Goal: Information Seeking & Learning: Learn about a topic

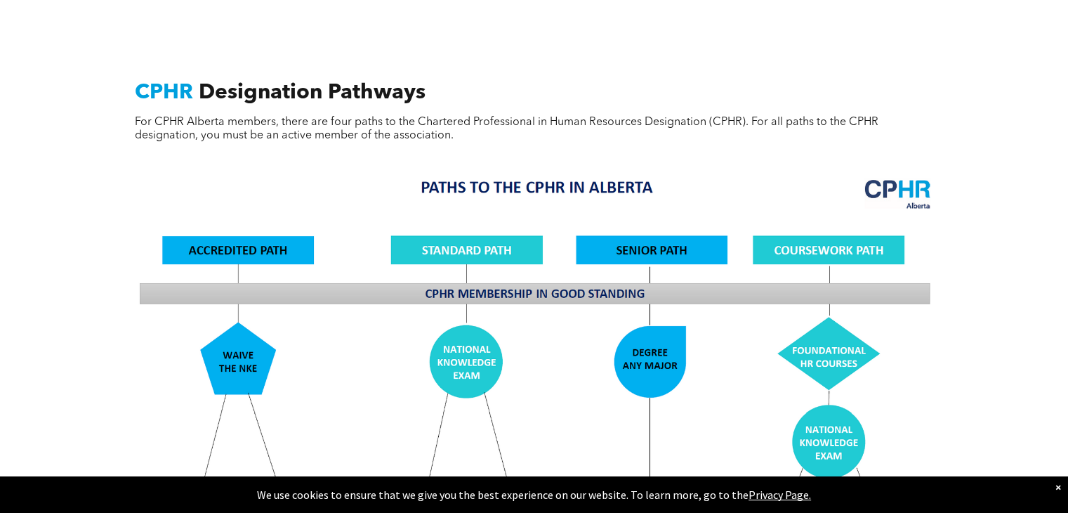
scroll to position [1087, 0]
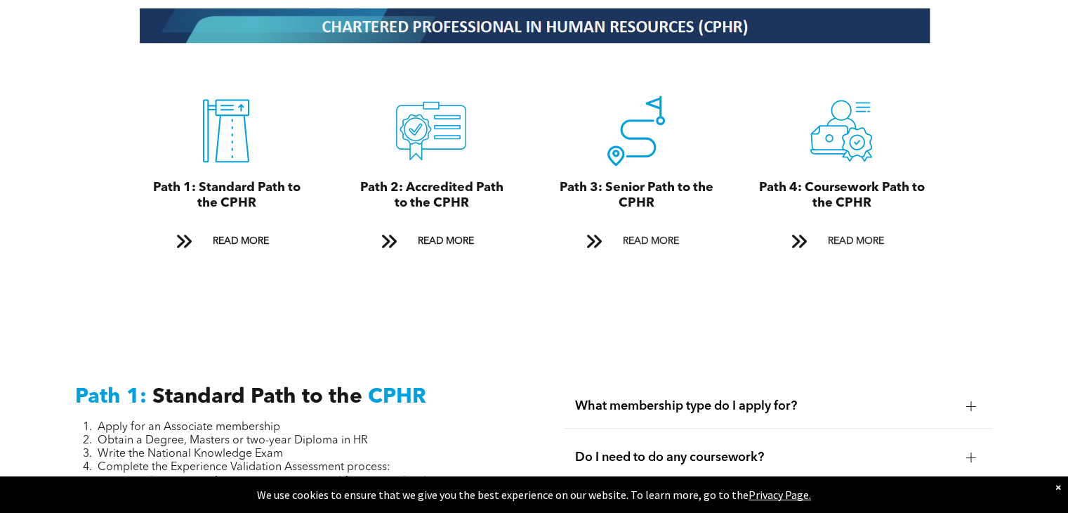
drag, startPoint x: 1073, startPoint y: 51, endPoint x: 1042, endPoint y: 206, distance: 158.2
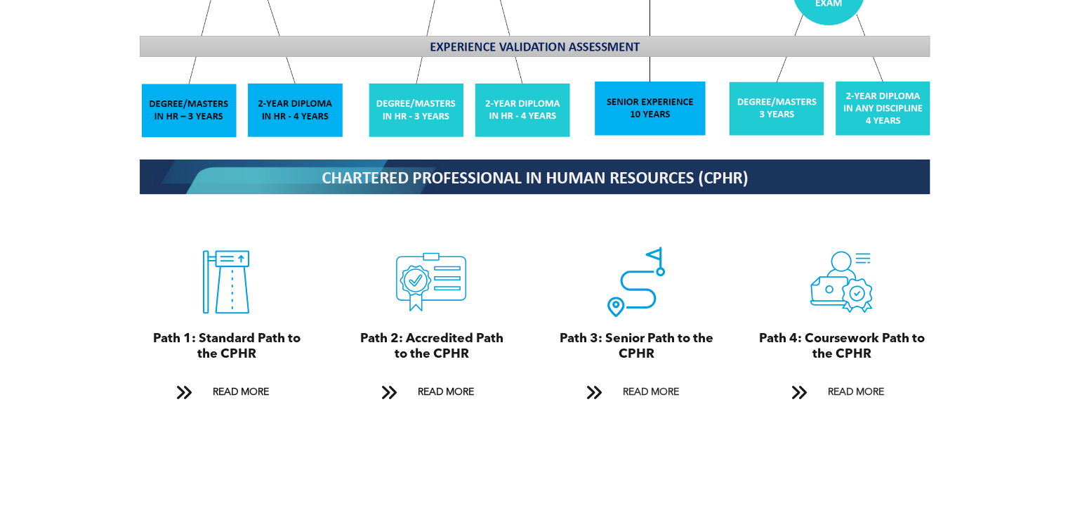
scroll to position [1500, 0]
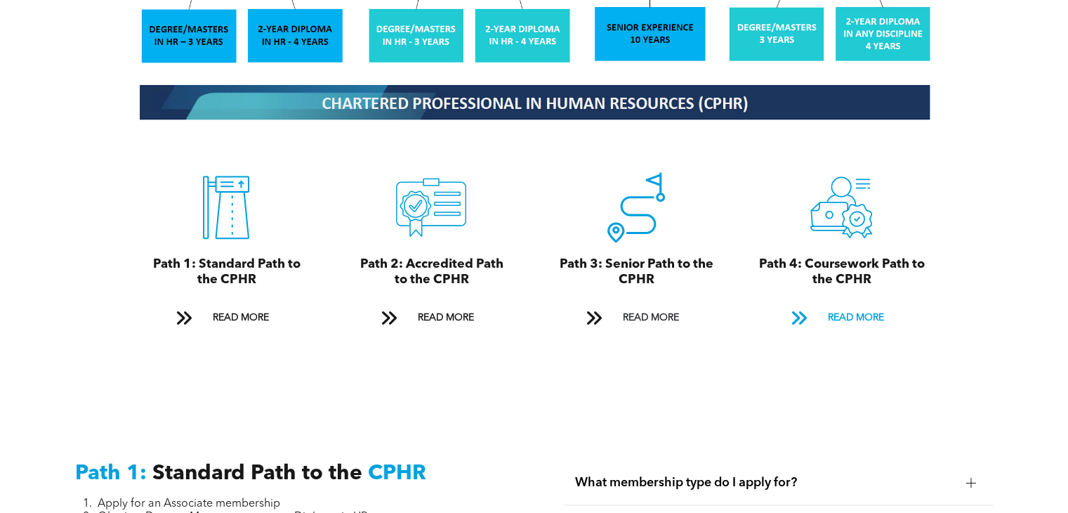
click at [852, 305] on span "READ MORE" at bounding box center [855, 318] width 66 height 26
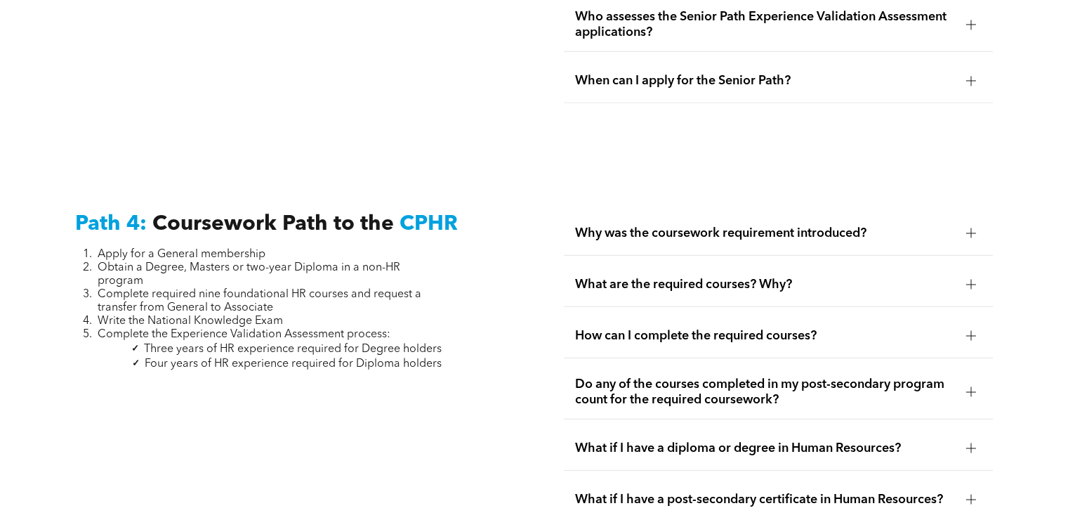
scroll to position [4139, 0]
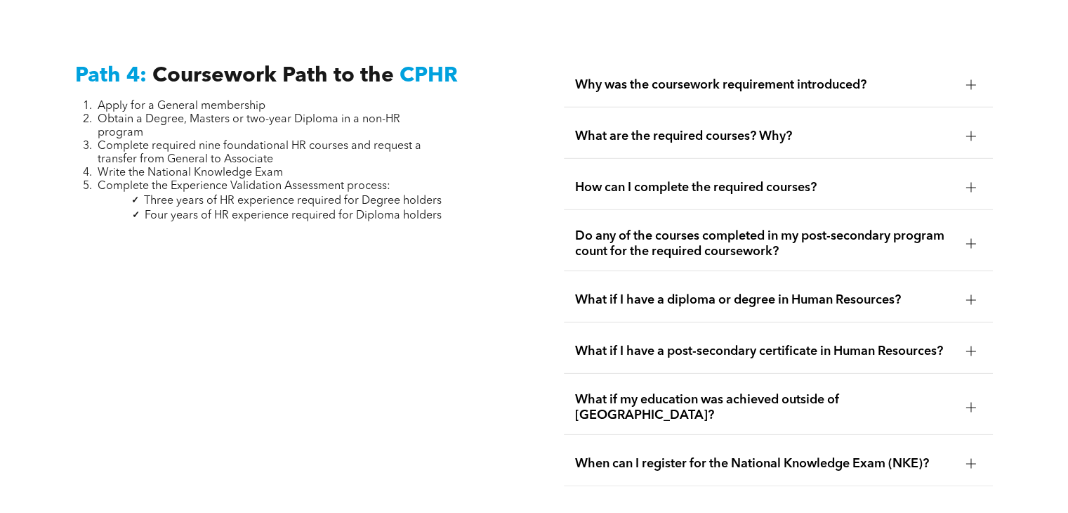
click at [725, 84] on div "Why was the coursework requirement introduced?" at bounding box center [778, 85] width 428 height 44
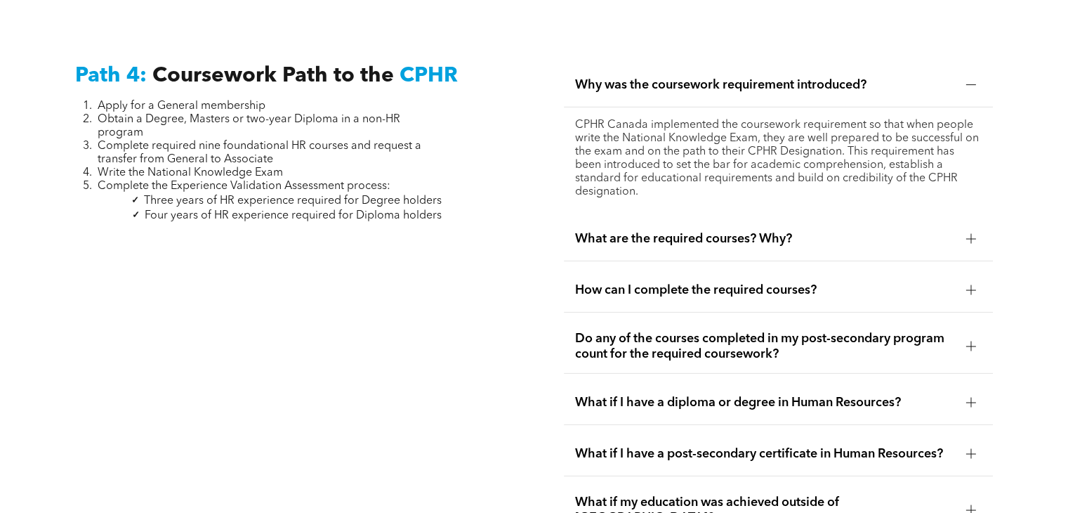
click at [755, 218] on div "What are the required courses? Why?" at bounding box center [778, 239] width 428 height 44
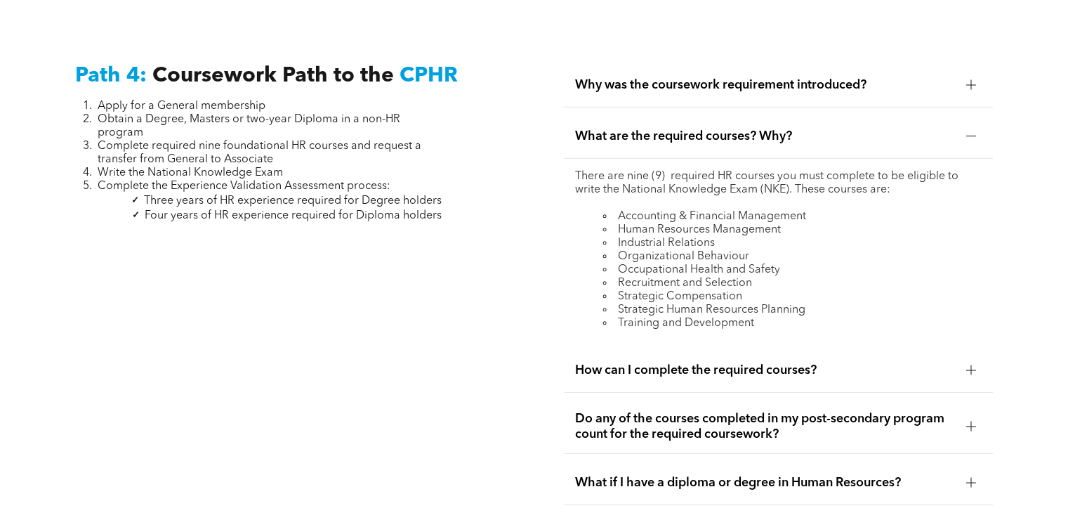
click at [791, 365] on span "How can I complete the required courses?" at bounding box center [764, 369] width 379 height 15
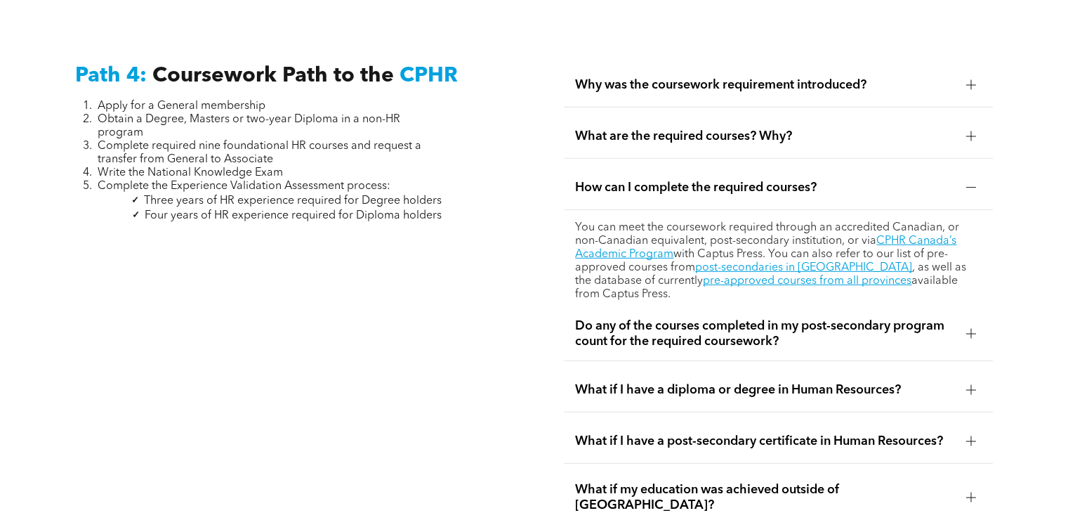
click at [959, 328] on div "Do any of the courses completed in my post-secondary program count for the requ…" at bounding box center [778, 334] width 428 height 54
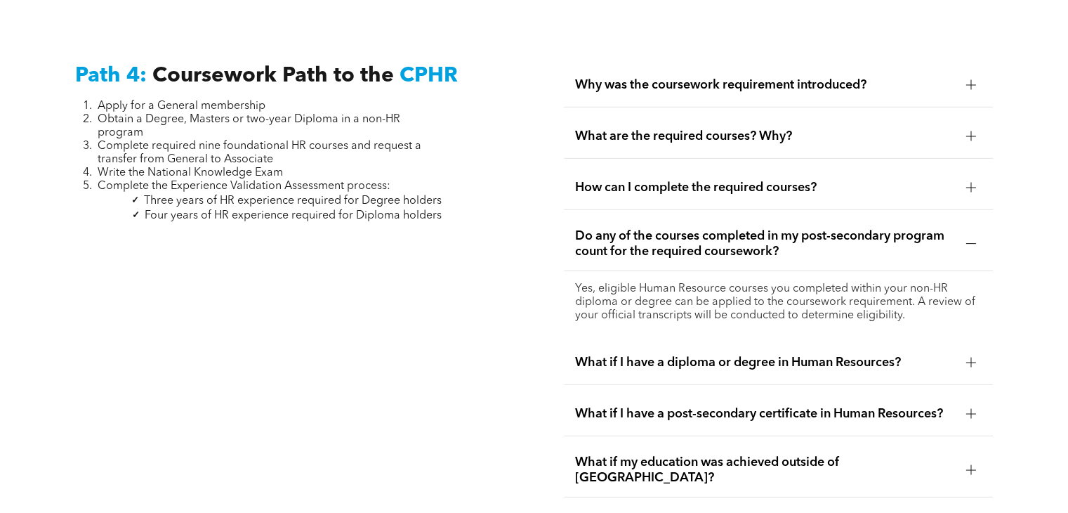
click at [941, 356] on span "What if I have a diploma or degree in Human Resources?" at bounding box center [764, 362] width 379 height 15
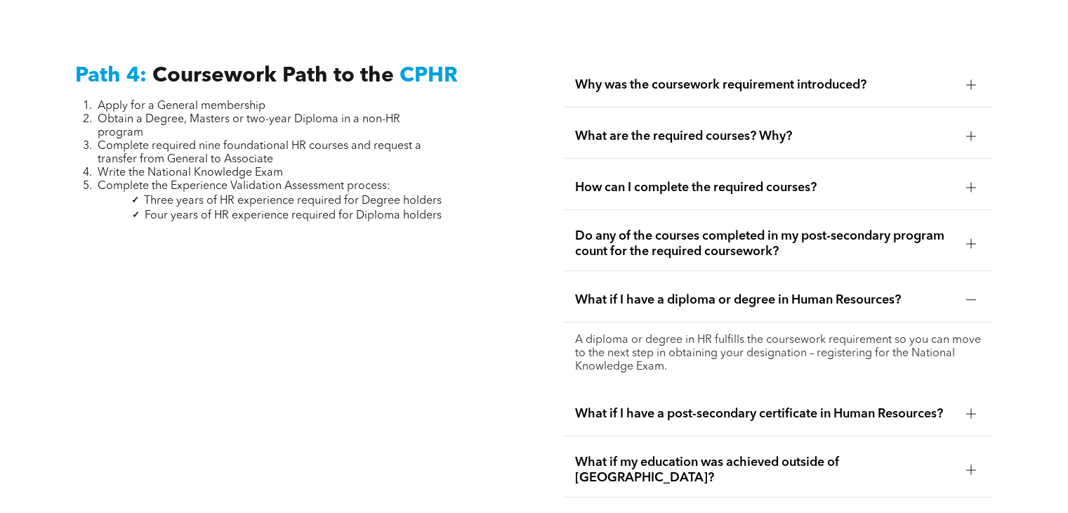
click at [935, 411] on div "What if I have a post-secondary certificate in Human Resources?" at bounding box center [778, 414] width 428 height 44
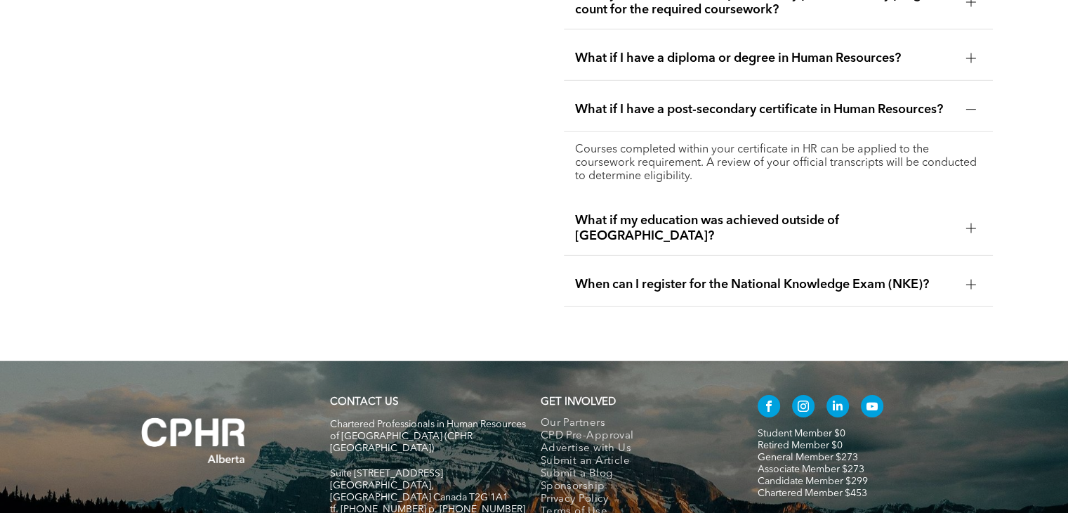
scroll to position [4283, 0]
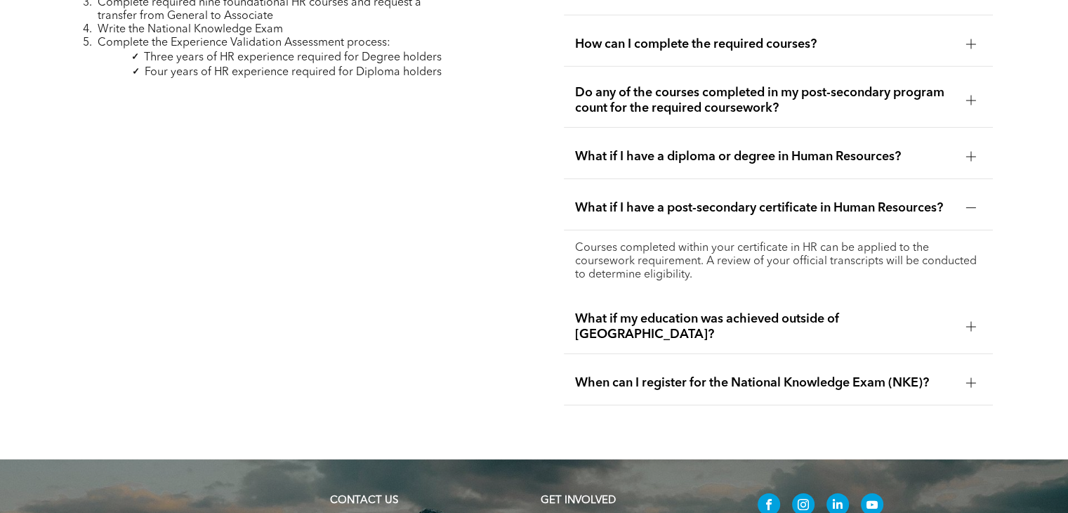
click at [914, 311] on span "What if my education was achieved outside of [GEOGRAPHIC_DATA]?" at bounding box center [764, 326] width 379 height 31
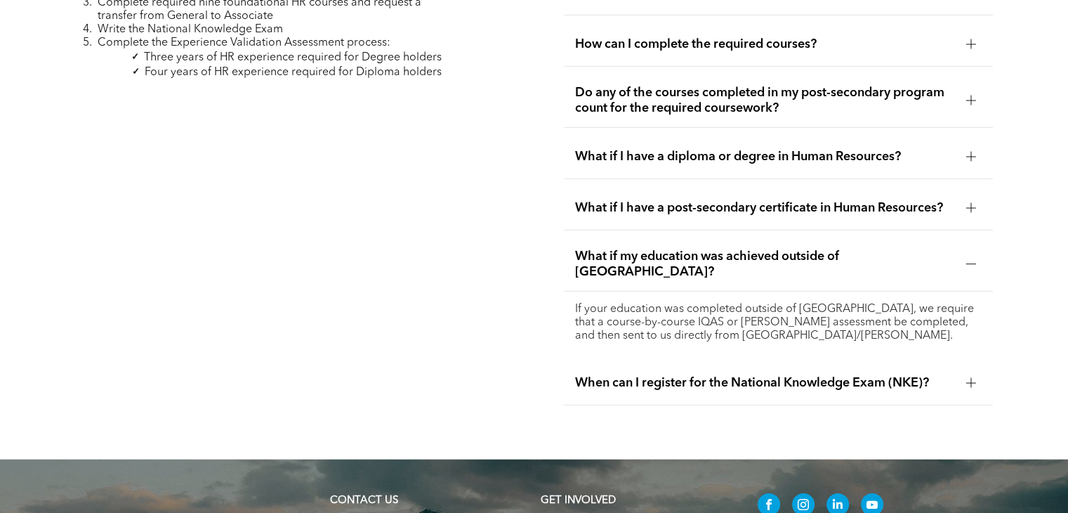
click at [921, 375] on span "When can I register for the National Knowledge Exam (NKE)?" at bounding box center [764, 382] width 379 height 15
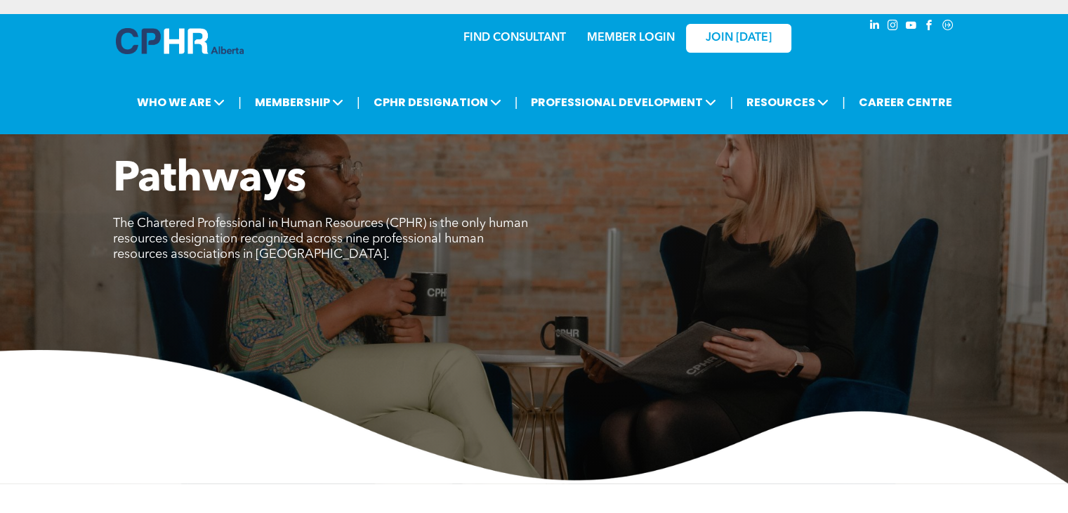
scroll to position [500, 0]
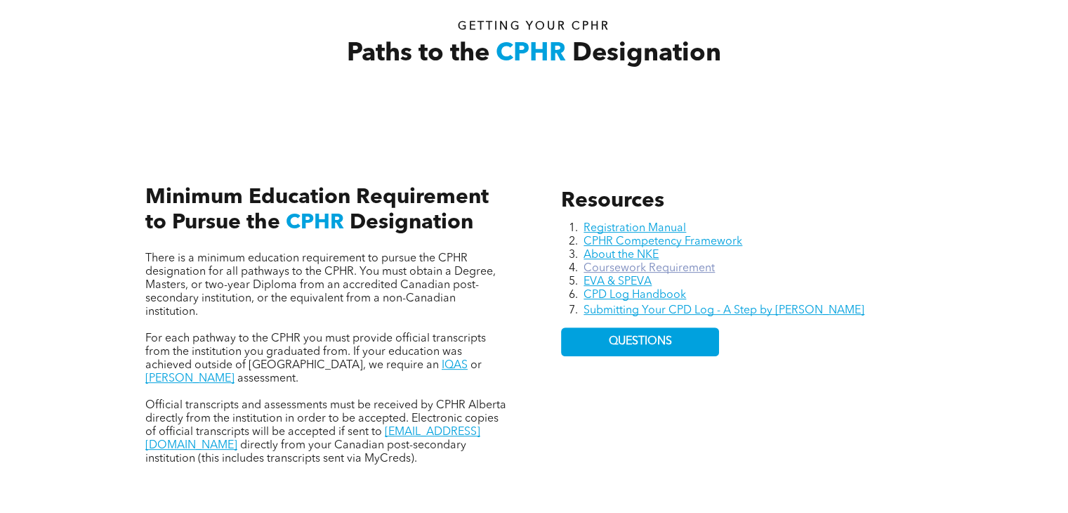
click at [649, 263] on link "Coursework Requirement" at bounding box center [648, 268] width 131 height 11
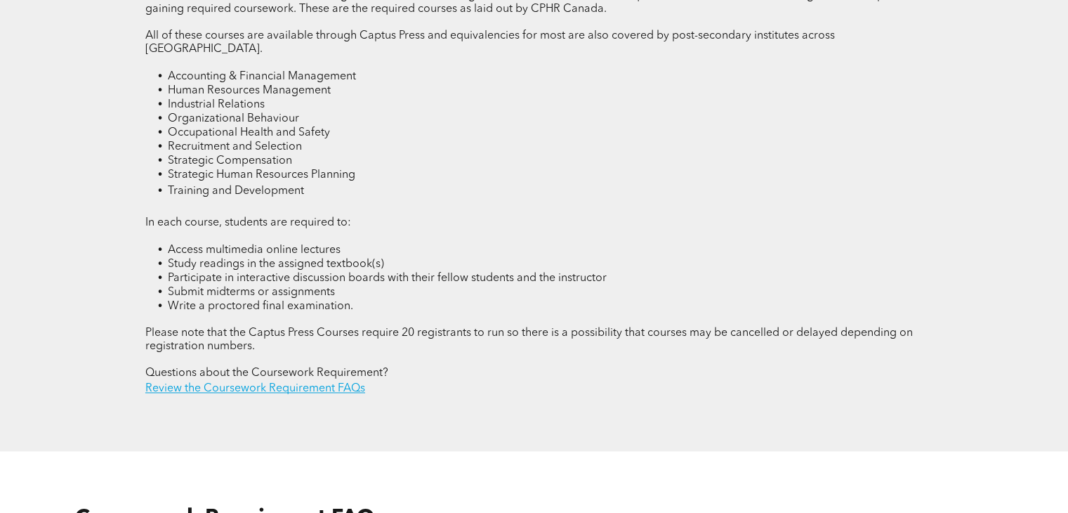
scroll to position [2003, 0]
